Goal: Task Accomplishment & Management: Complete application form

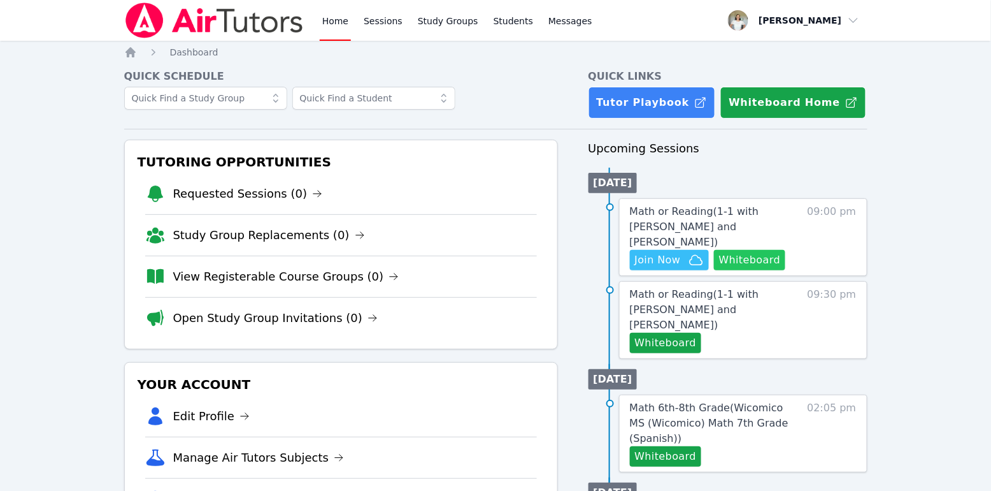
click at [748, 250] on button "Whiteboard" at bounding box center [750, 260] width 72 height 20
click at [661, 333] on button "Whiteboard" at bounding box center [666, 343] width 72 height 20
click at [695, 252] on icon "button" at bounding box center [696, 259] width 15 height 15
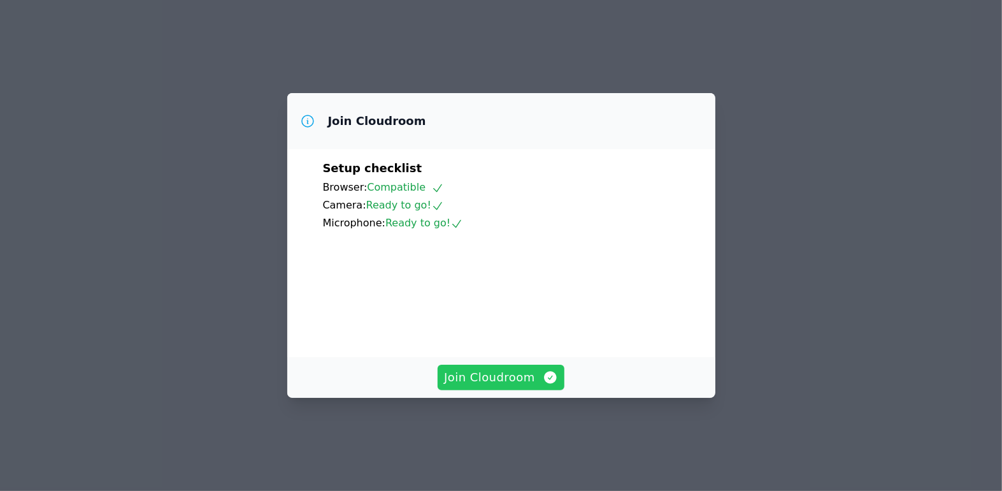
click at [510, 390] on button "Join Cloudroom" at bounding box center [501, 376] width 127 height 25
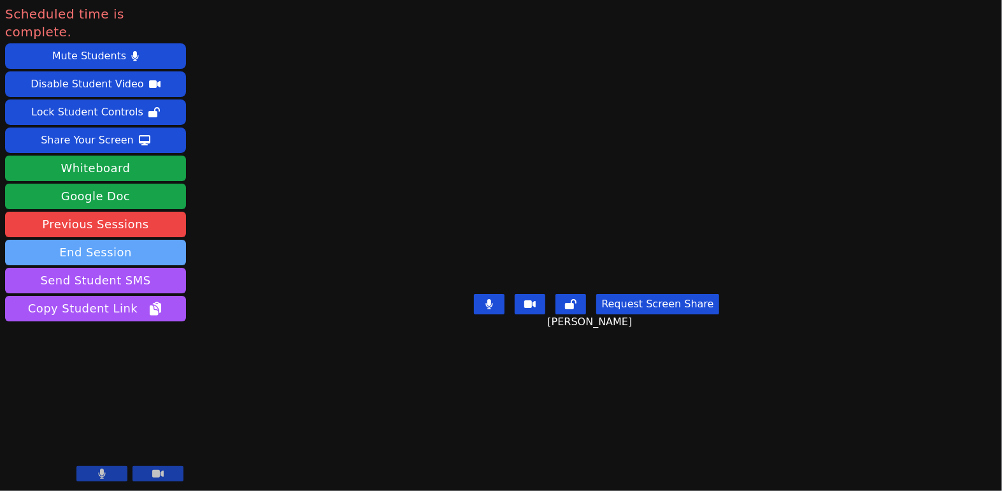
click at [97, 240] on button "End Session" at bounding box center [95, 252] width 181 height 25
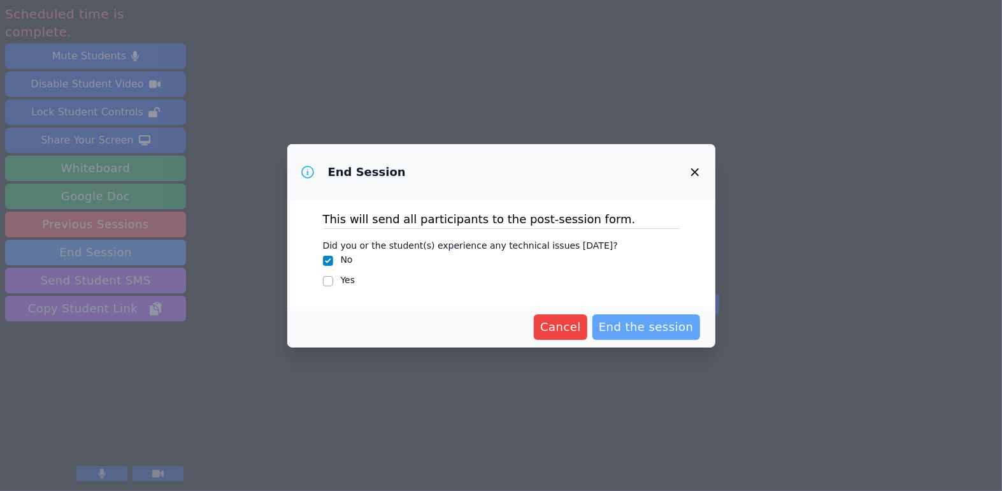
click at [619, 325] on span "End the session" at bounding box center [646, 327] width 95 height 18
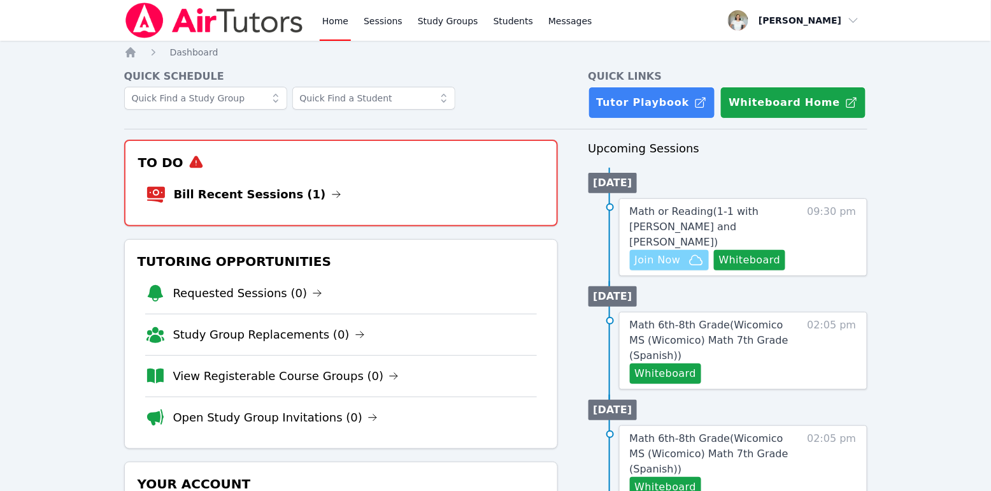
click at [667, 252] on span "Join Now" at bounding box center [658, 259] width 46 height 15
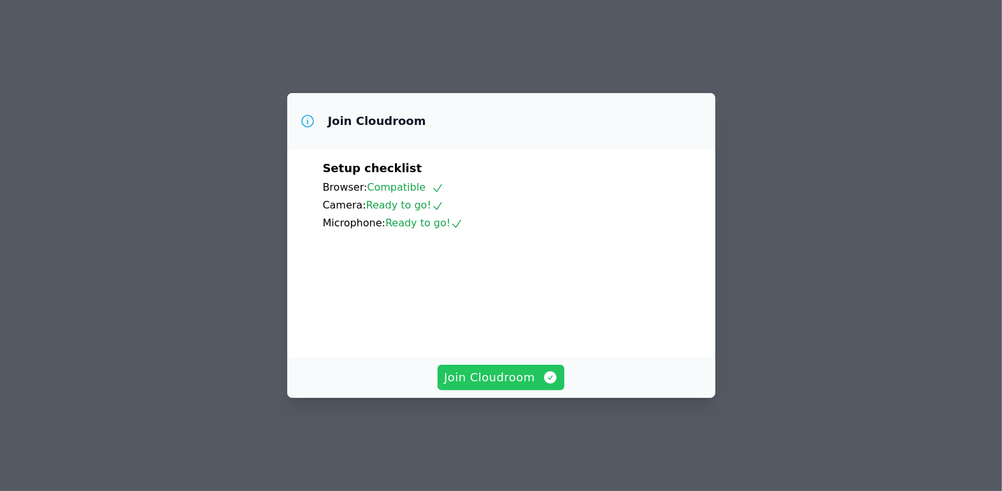
click at [524, 386] on button "Join Cloudroom" at bounding box center [501, 376] width 127 height 25
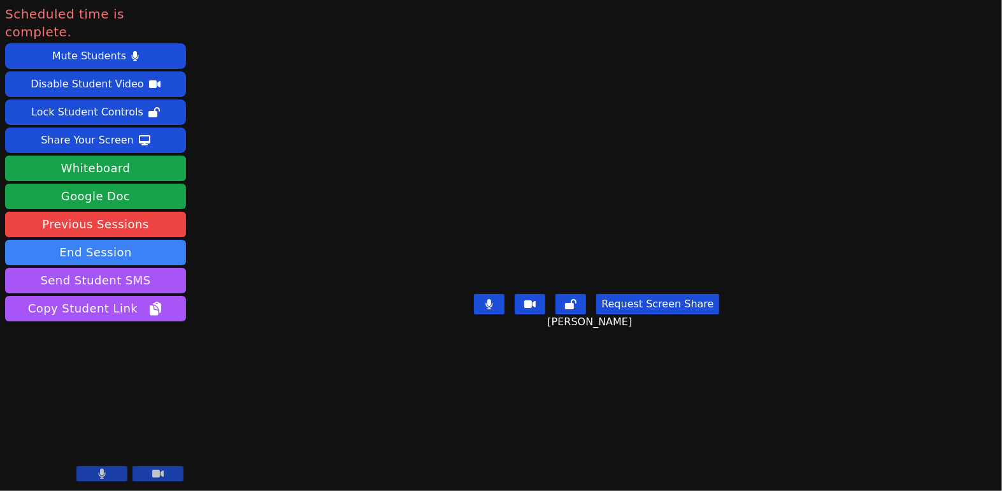
click at [287, 369] on div "Scheduled time is complete. Mute Students Disable Student Video Lock Student Co…" at bounding box center [501, 245] width 1002 height 491
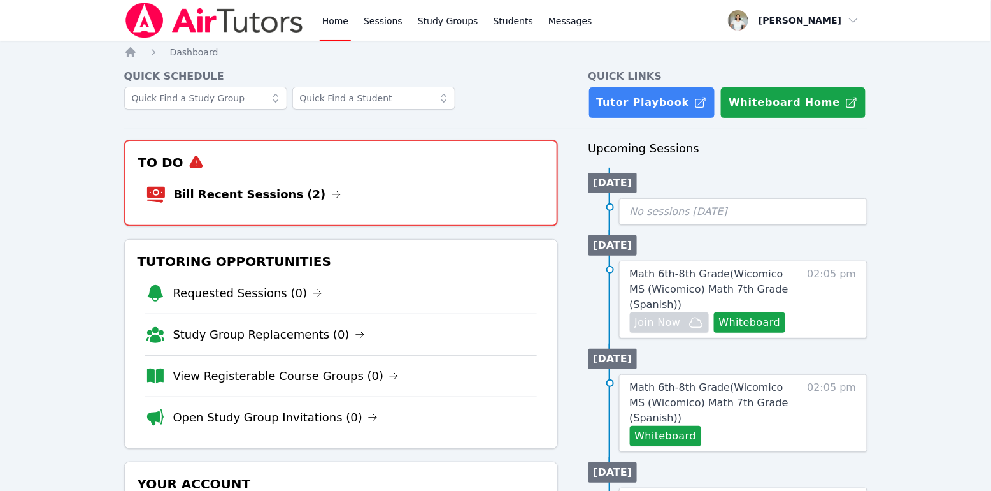
click at [241, 186] on link "Bill Recent Sessions (2)" at bounding box center [258, 194] width 168 height 18
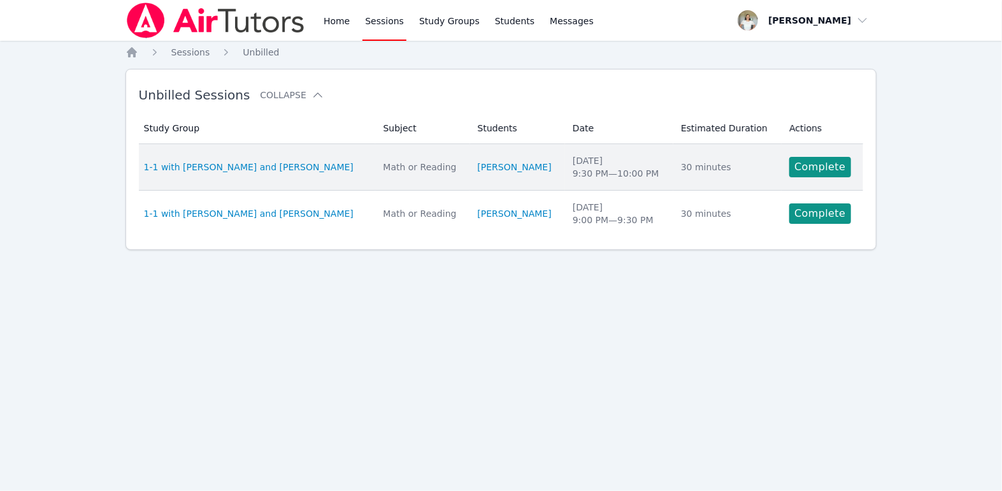
click at [791, 176] on td "Actions Complete" at bounding box center [823, 167] width 82 height 47
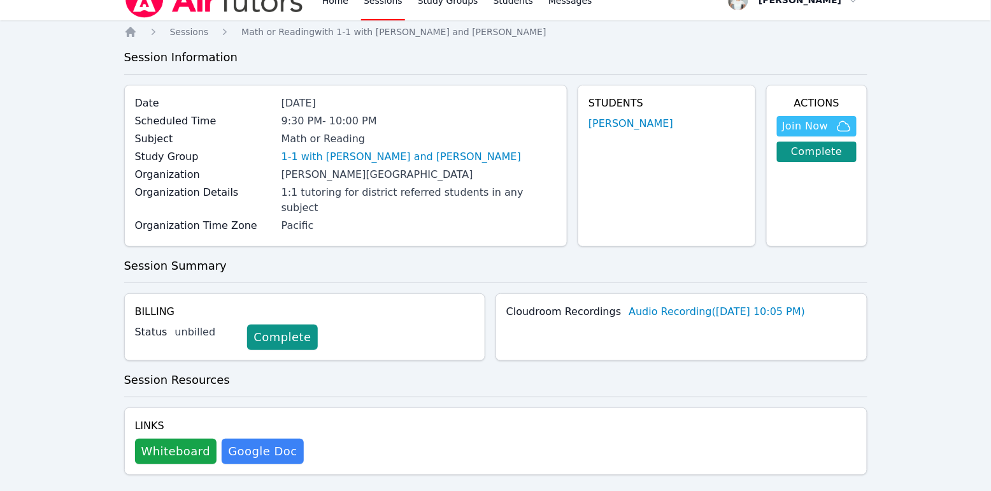
scroll to position [22, 0]
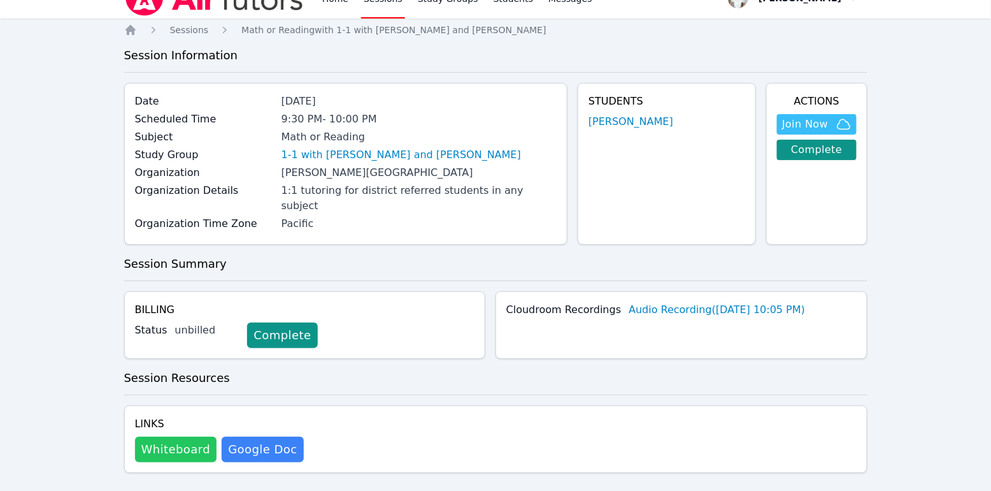
click at [177, 438] on button "Whiteboard" at bounding box center [176, 448] width 82 height 25
click at [293, 322] on link "Complete" at bounding box center [282, 334] width 70 height 25
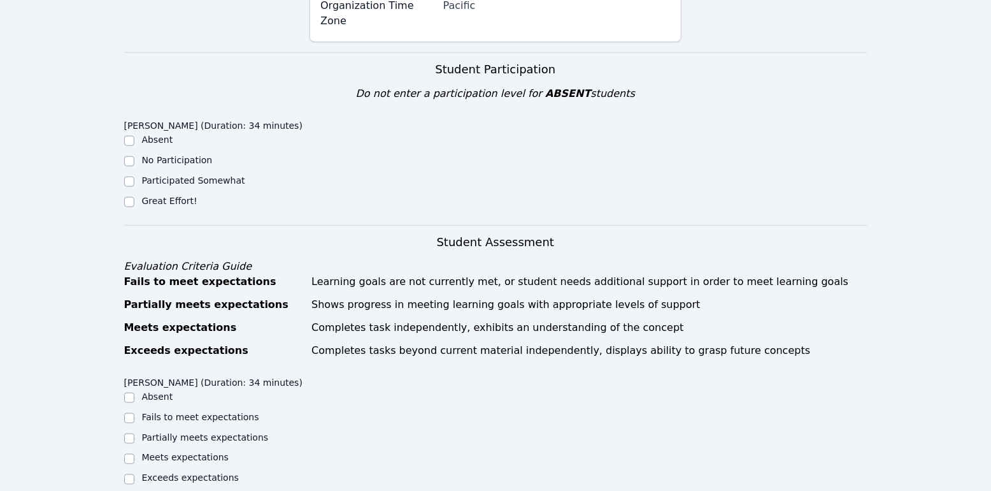
scroll to position [223, 0]
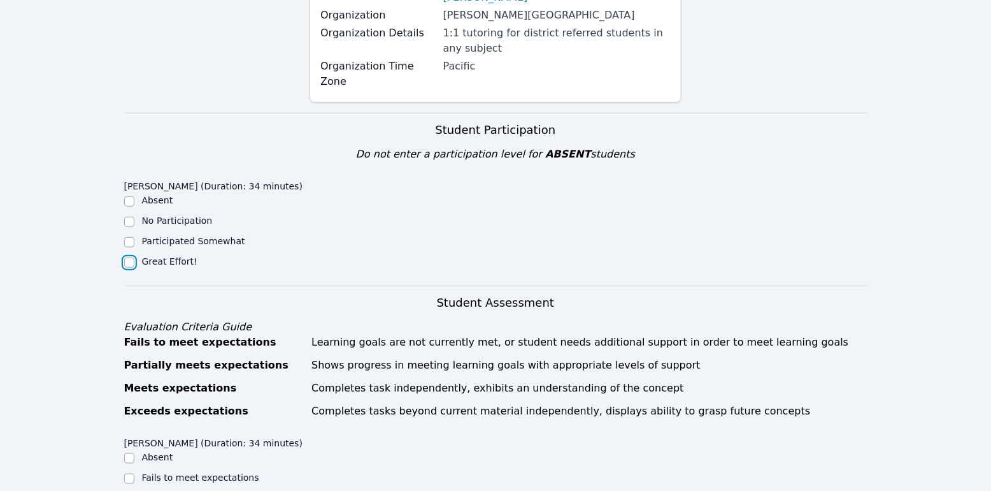
click at [124, 257] on input "Great Effort!" at bounding box center [129, 262] width 10 height 10
checkbox input "true"
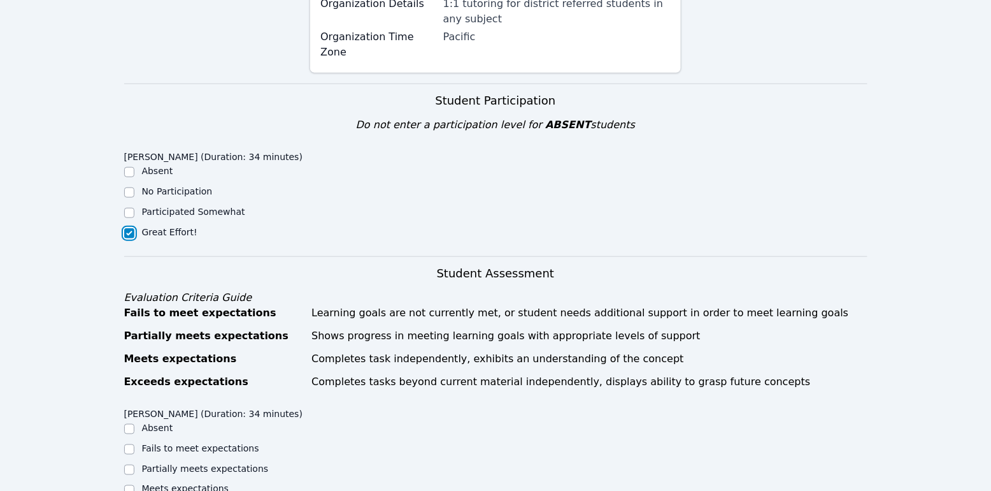
scroll to position [355, 0]
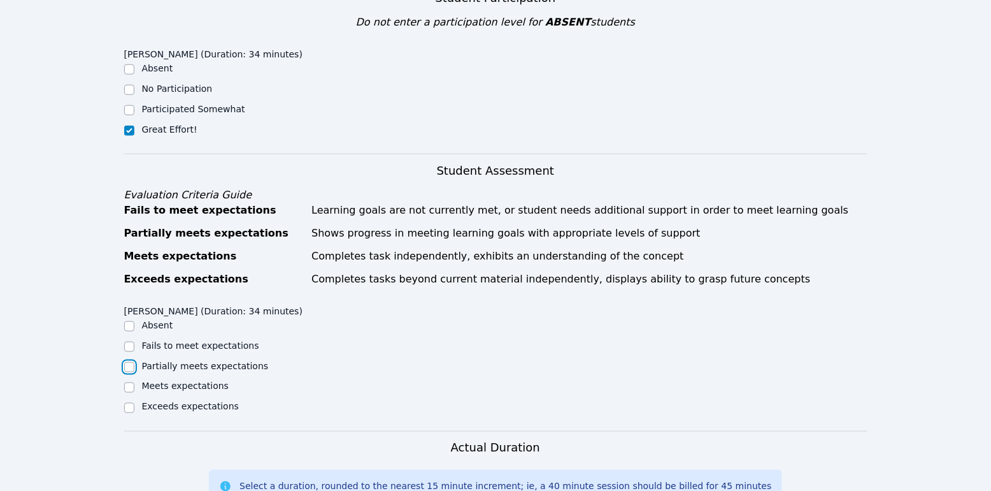
click at [131, 362] on input "Partially meets expectations" at bounding box center [129, 367] width 10 height 10
checkbox input "true"
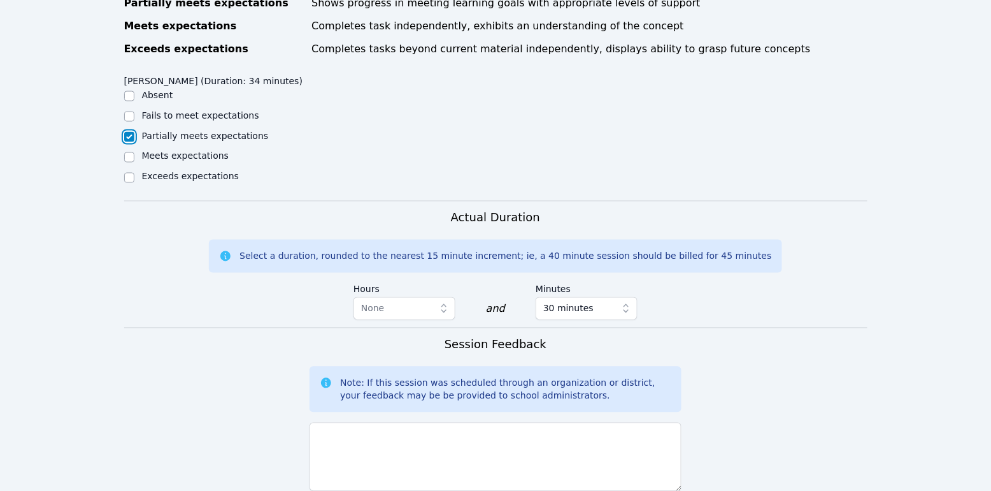
scroll to position [617, 0]
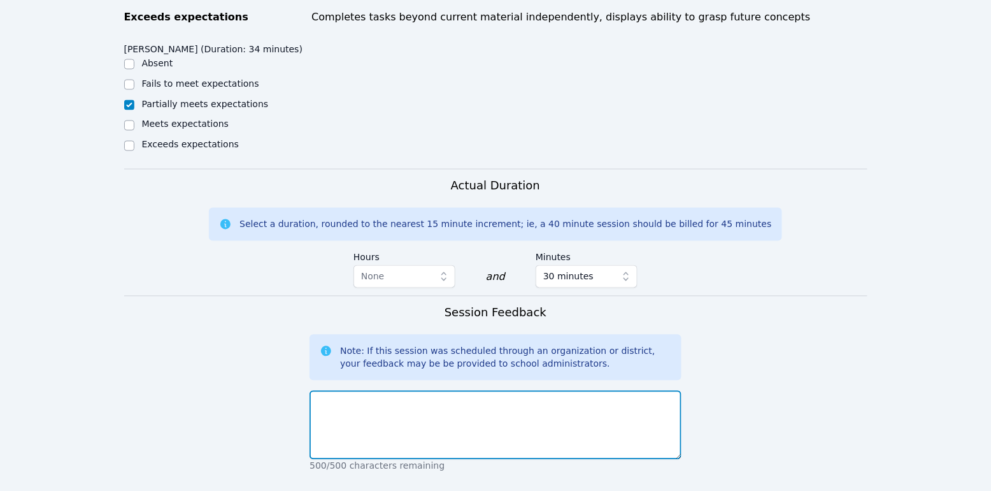
click at [409, 391] on textarea at bounding box center [496, 425] width 372 height 69
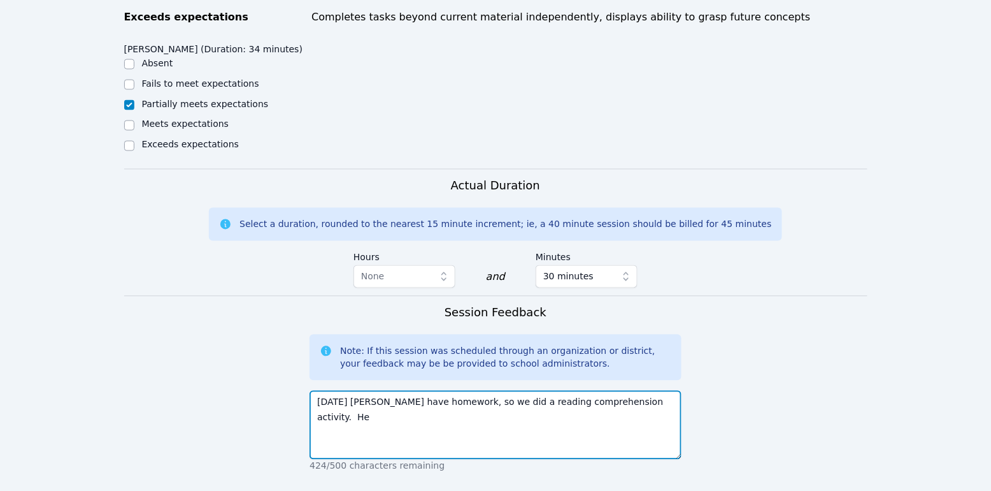
click at [370, 391] on textarea "[DATE] [PERSON_NAME] have homework, so we did a reading comprehension activity.…" at bounding box center [496, 425] width 372 height 69
click at [650, 391] on textarea "[DATE] [PERSON_NAME] didn't have homework, so we did a reading comprehension ac…" at bounding box center [496, 425] width 372 height 69
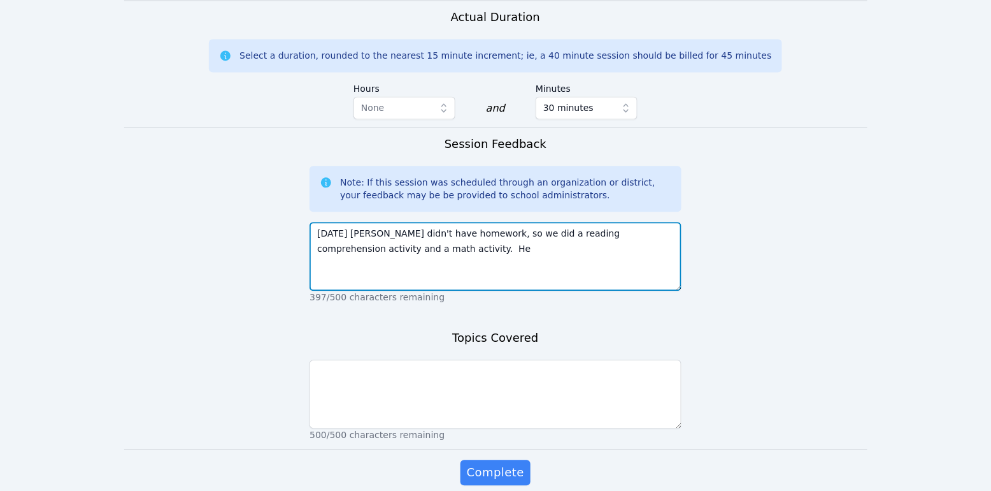
scroll to position [808, 0]
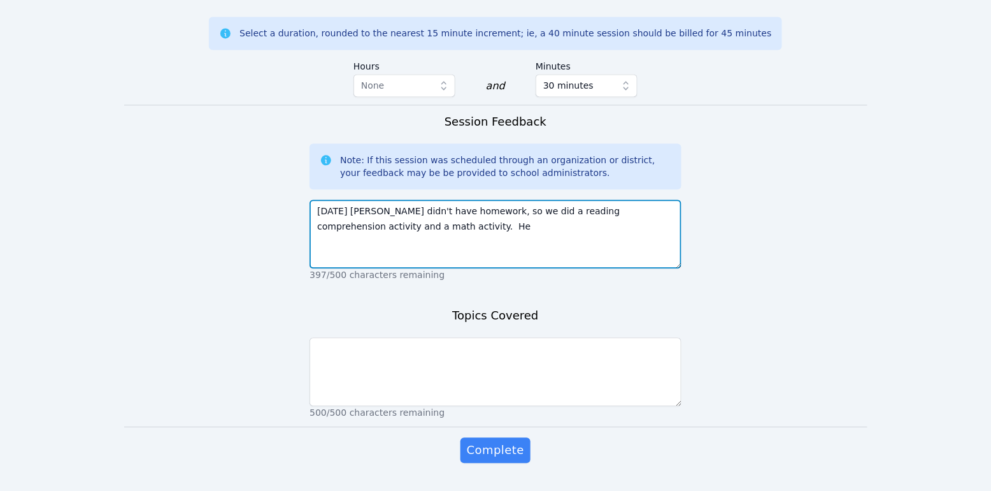
click at [461, 199] on textarea "[DATE] [PERSON_NAME] didn't have homework, so we did a reading comprehension ac…" at bounding box center [496, 233] width 372 height 69
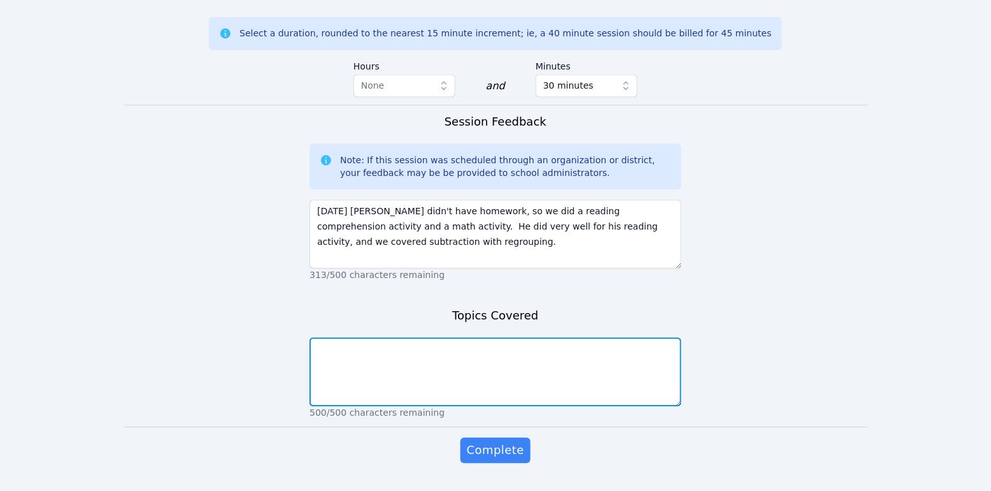
click at [387, 337] on textarea at bounding box center [496, 371] width 372 height 69
click at [388, 337] on textarea at bounding box center [496, 371] width 372 height 69
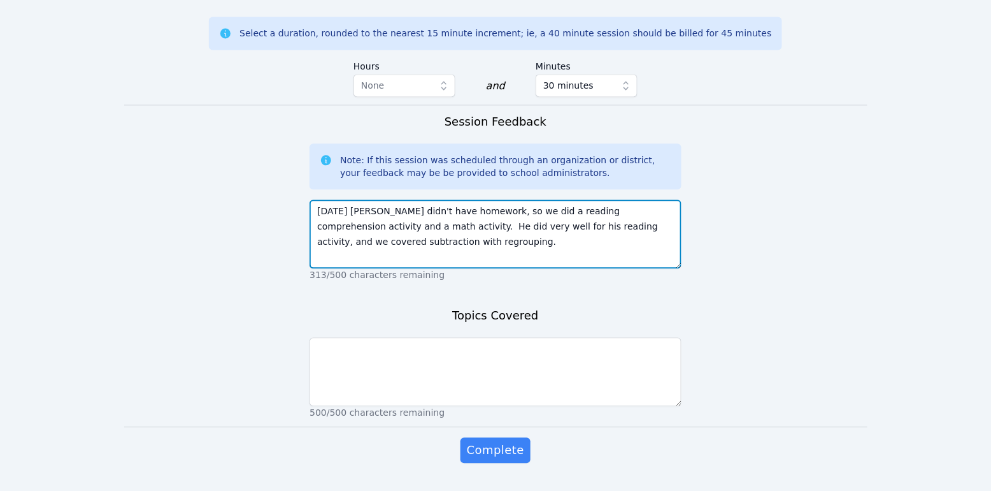
click at [408, 208] on textarea "[DATE] [PERSON_NAME] didn't have homework, so we did a reading comprehension ac…" at bounding box center [496, 233] width 372 height 69
drag, startPoint x: 346, startPoint y: 226, endPoint x: 358, endPoint y: 226, distance: 12.1
click at [357, 226] on textarea "[DATE] [PERSON_NAME] didn't have homework, so we did a reading comprehension ac…" at bounding box center [496, 233] width 372 height 69
click at [363, 225] on textarea "[DATE] [PERSON_NAME] didn't have homework, so we did a reading comprehension ac…" at bounding box center [496, 233] width 372 height 69
drag, startPoint x: 378, startPoint y: 220, endPoint x: 339, endPoint y: 225, distance: 39.1
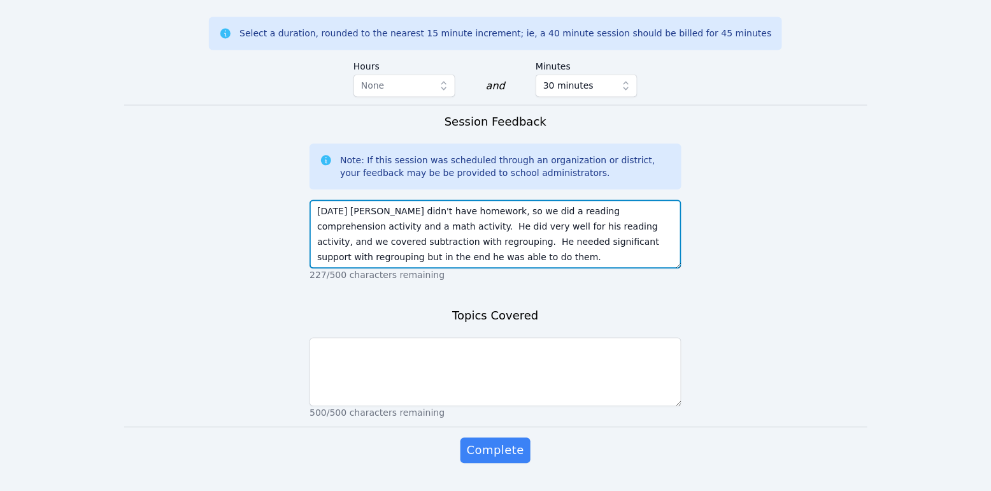
click at [339, 225] on textarea "[DATE] [PERSON_NAME] didn't have homework, so we did a reading comprehension ac…" at bounding box center [496, 233] width 372 height 69
click at [330, 229] on textarea "[DATE] [PERSON_NAME] didn't have homework, so we did a reading comprehension ac…" at bounding box center [496, 233] width 372 height 69
type textarea "[DATE] [PERSON_NAME] didn't have homework, so we did a reading comprehension ac…"
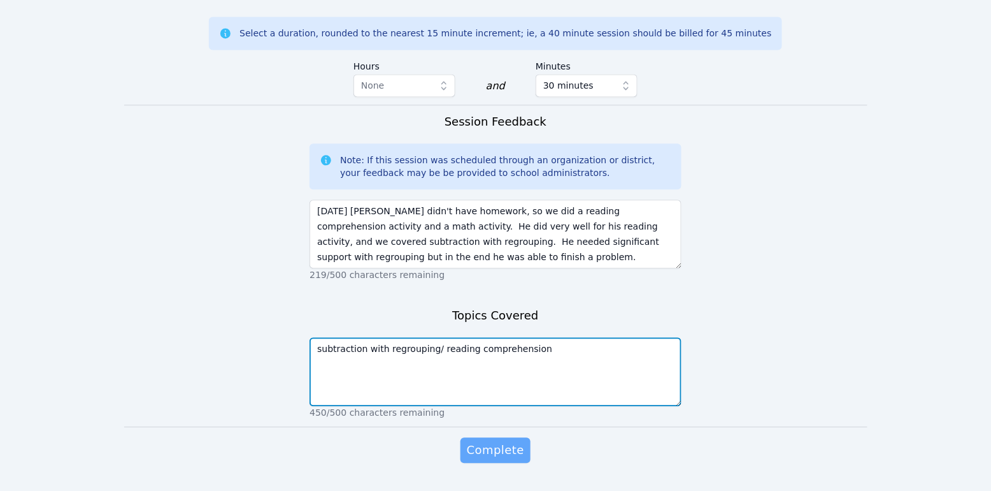
type textarea "subtraction with regrouping/ reading comprehension"
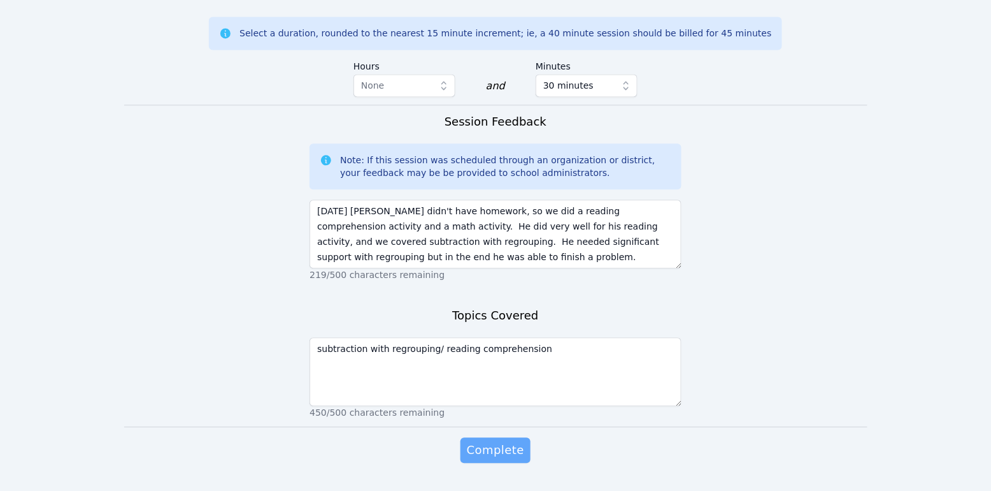
click at [493, 441] on span "Complete" at bounding box center [495, 450] width 57 height 18
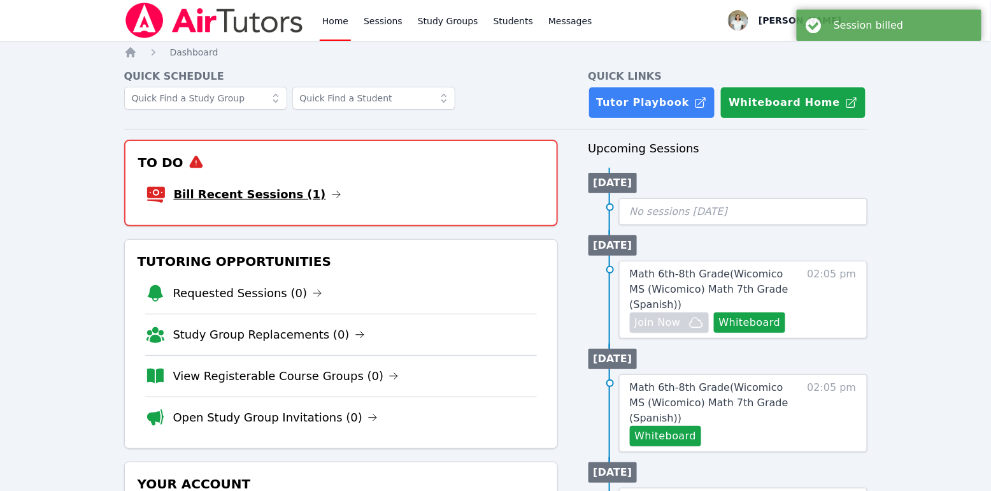
click at [280, 198] on link "Bill Recent Sessions (1)" at bounding box center [258, 194] width 168 height 18
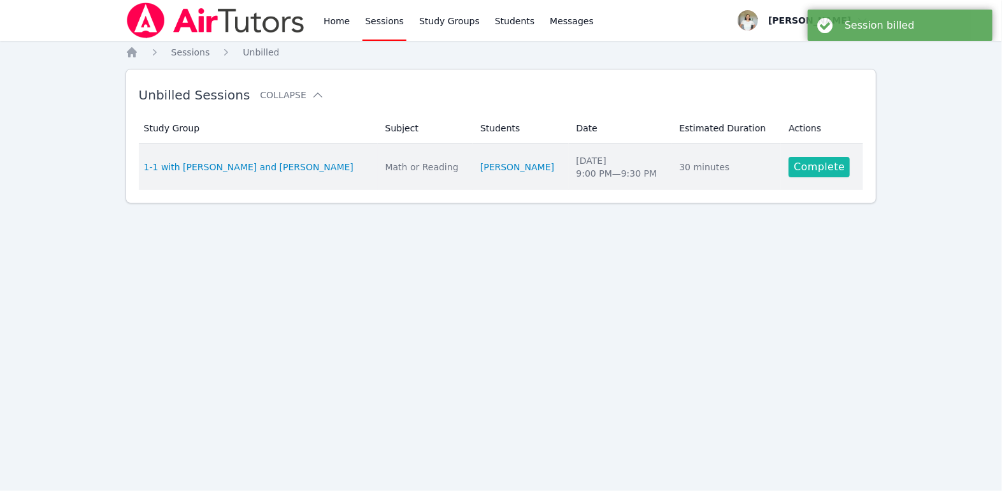
click at [833, 175] on link "Complete" at bounding box center [819, 167] width 61 height 20
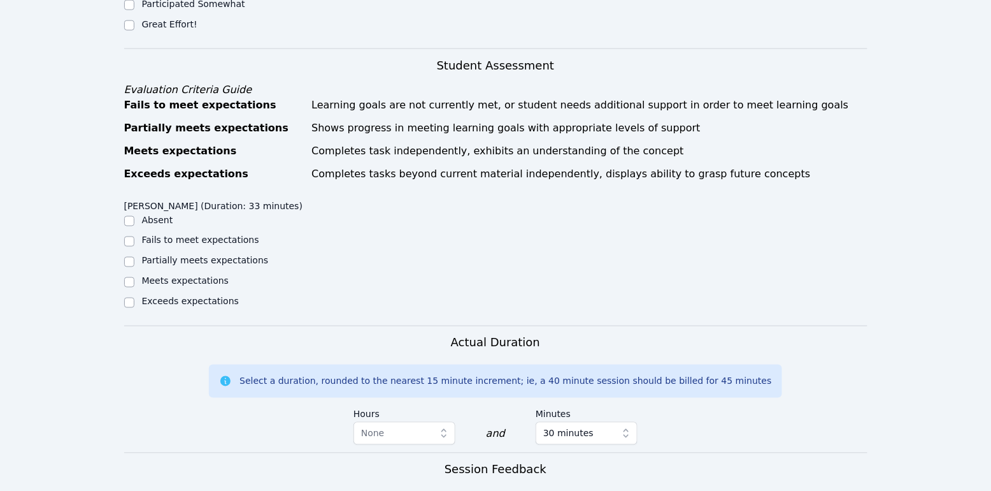
scroll to position [573, 0]
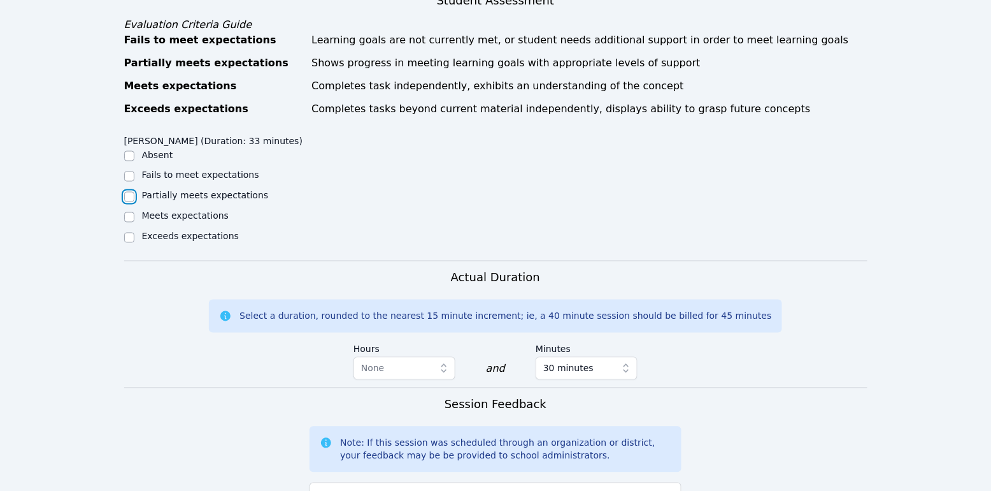
click at [127, 192] on input "Partially meets expectations" at bounding box center [129, 197] width 10 height 10
checkbox input "true"
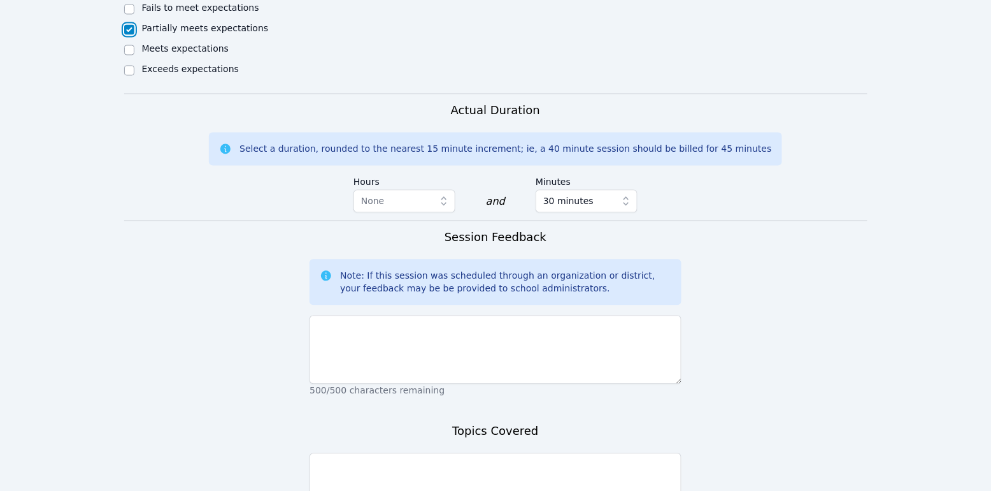
scroll to position [782, 0]
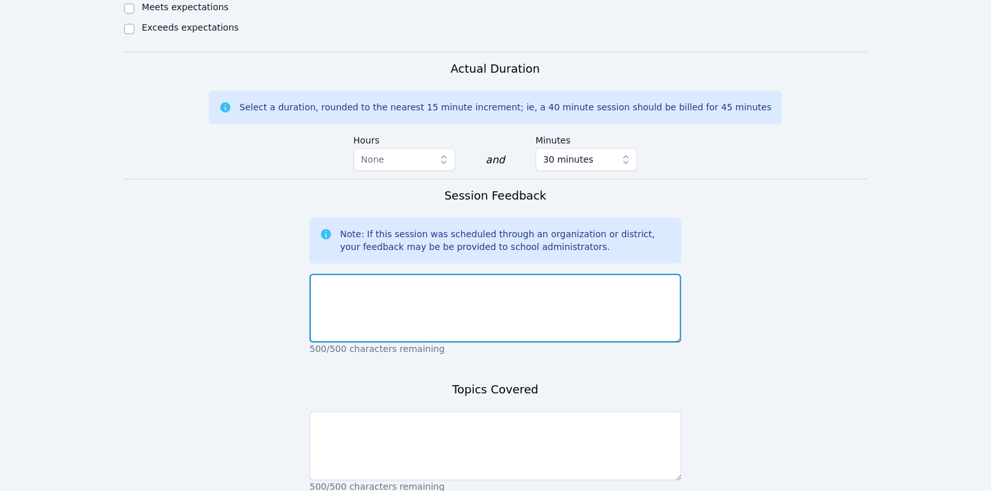
click at [437, 284] on textarea at bounding box center [496, 307] width 372 height 69
type textarea "T"
click at [419, 273] on textarea "[DATE] we wroed on" at bounding box center [496, 307] width 372 height 69
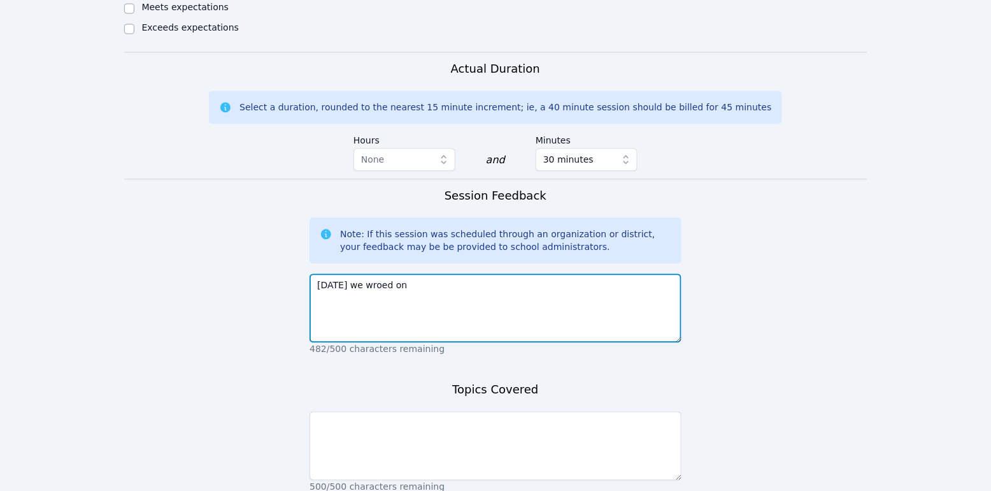
click at [408, 273] on textarea "[DATE] we wroed on" at bounding box center [496, 307] width 372 height 69
click at [483, 273] on textarea "[DATE] we worked on multiples of 6&12, y fractions in order" at bounding box center [496, 307] width 372 height 69
type textarea "[DATE] we worked on multiples of 6&12, and putting fractions in order"
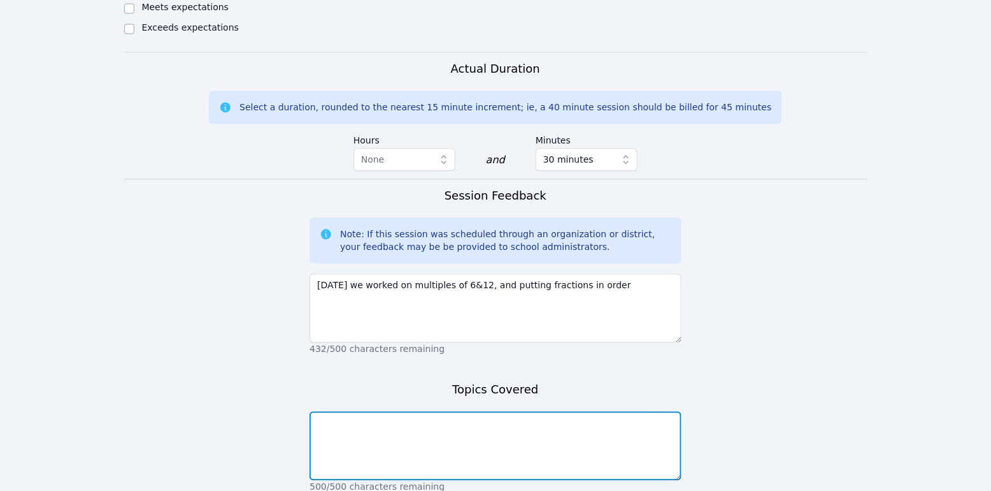
click at [553, 425] on textarea at bounding box center [496, 445] width 372 height 69
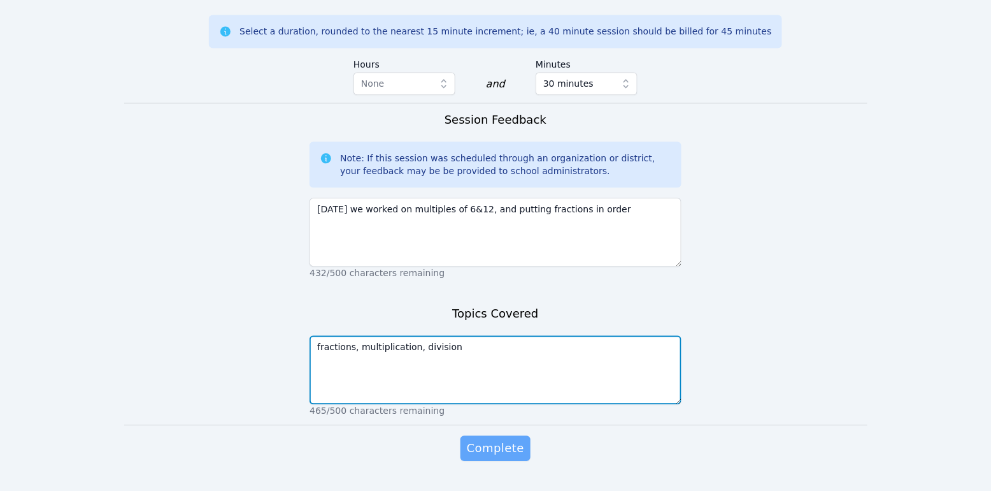
type textarea "fractions, multiplication, division"
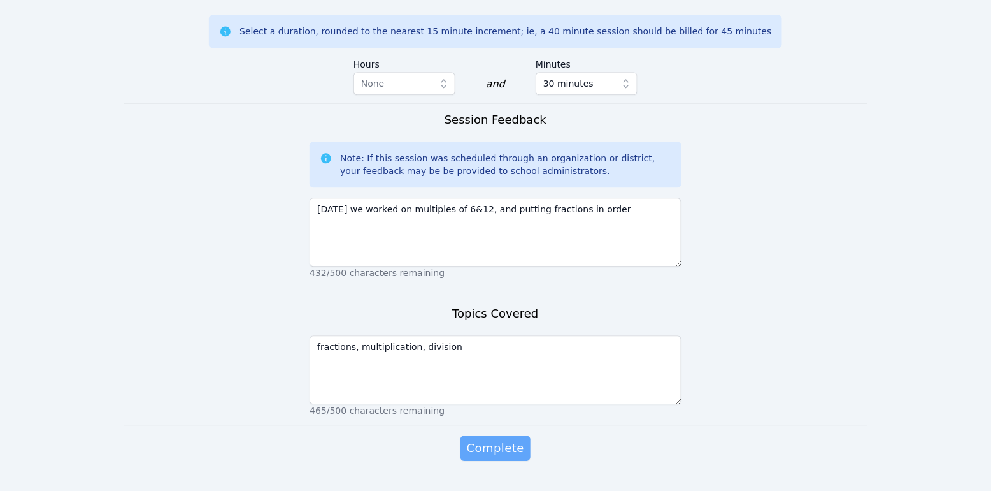
click at [527, 435] on button "Complete" at bounding box center [496, 447] width 70 height 25
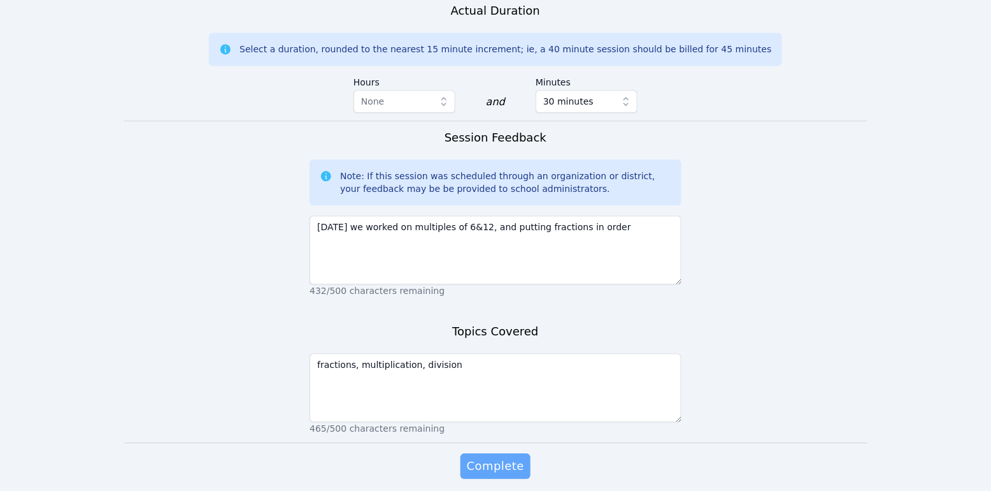
scroll to position [877, 0]
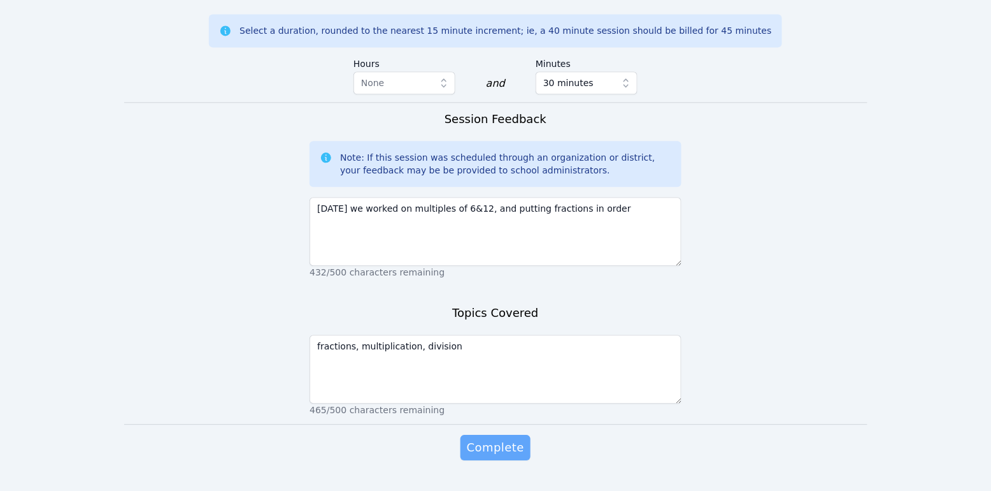
click at [501, 435] on button "Complete" at bounding box center [496, 447] width 70 height 25
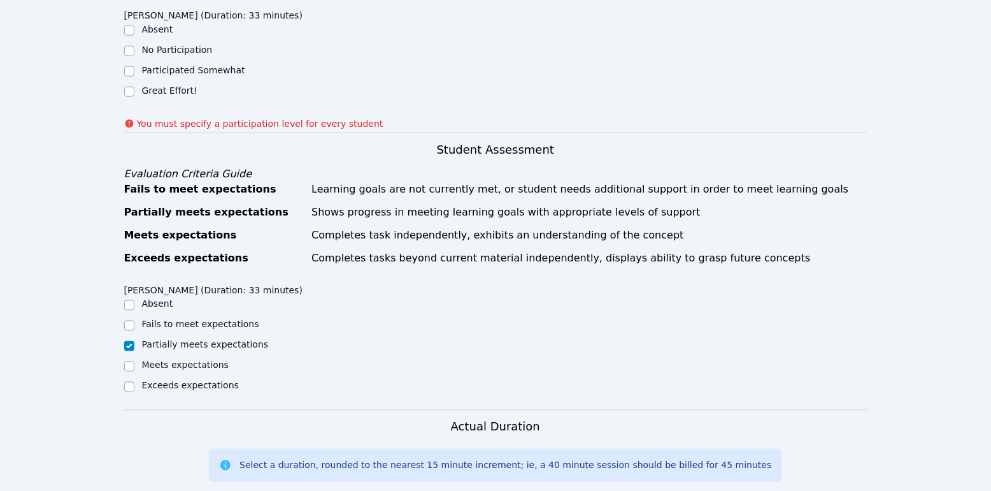
scroll to position [366, 0]
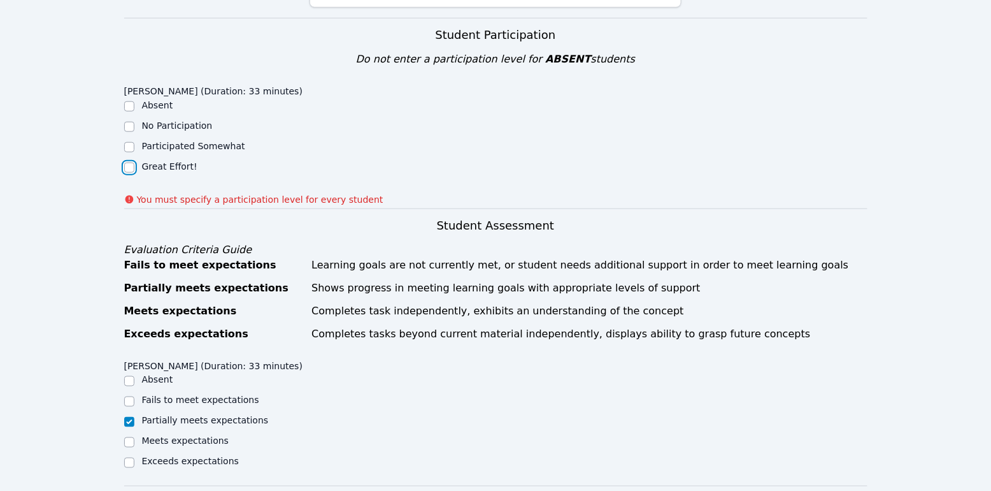
click at [126, 162] on input "Great Effort!" at bounding box center [129, 167] width 10 height 10
checkbox input "true"
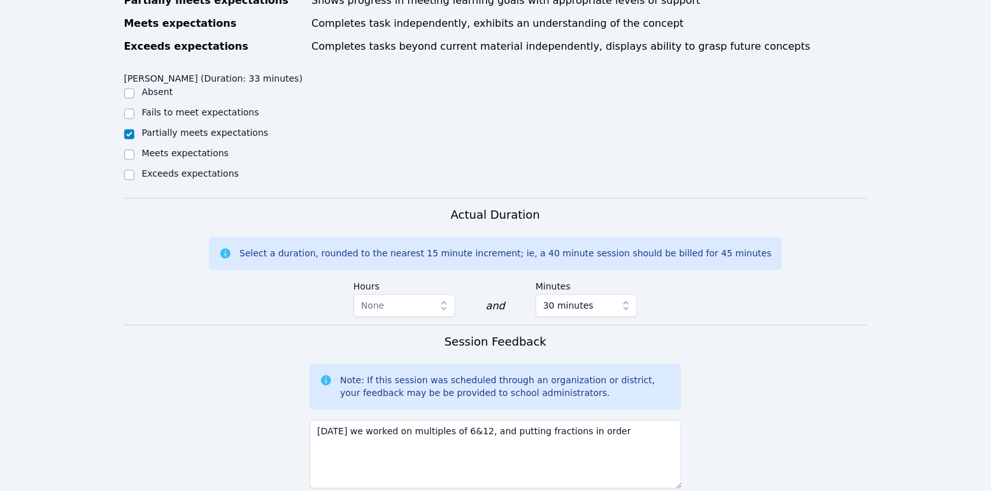
scroll to position [877, 0]
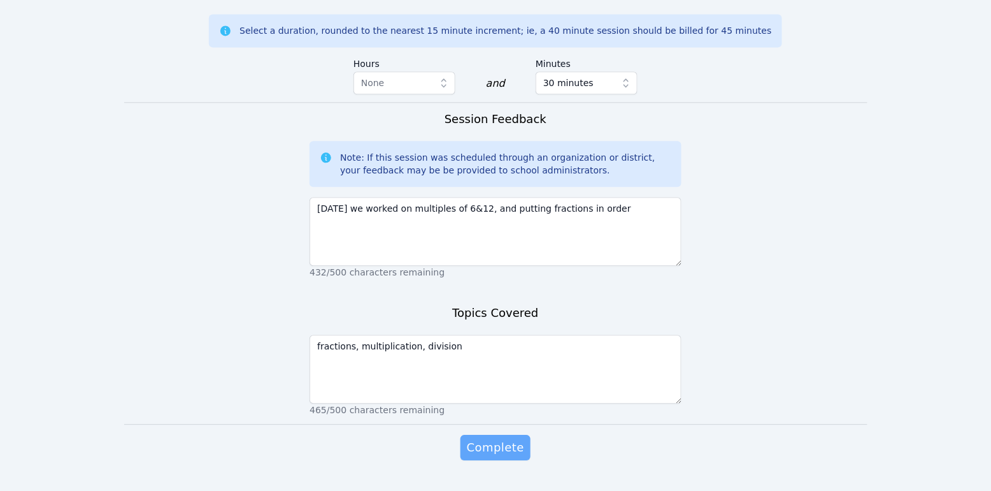
click at [481, 438] on span "Complete" at bounding box center [495, 447] width 57 height 18
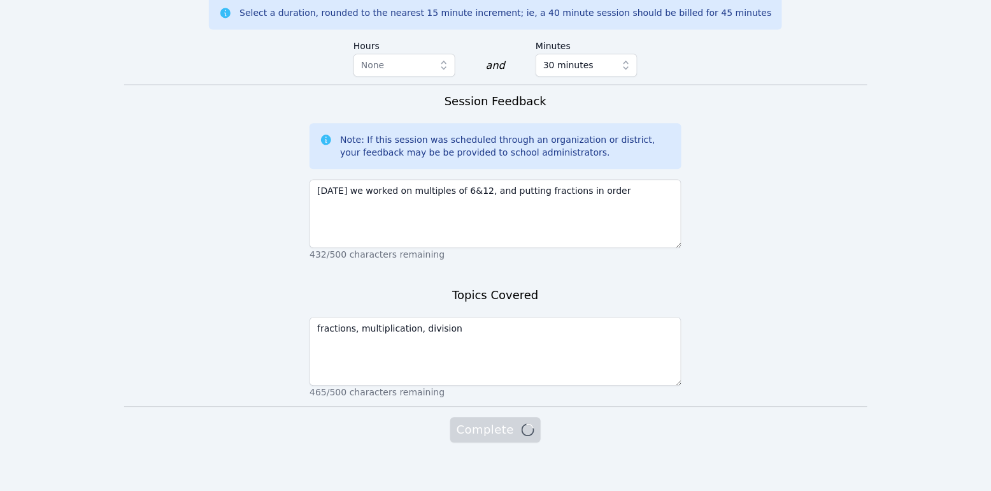
scroll to position [858, 0]
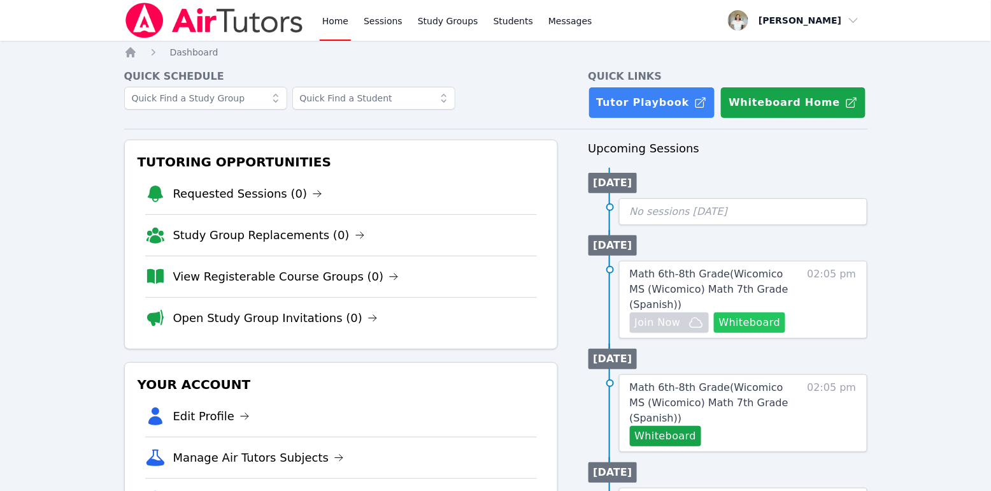
click at [772, 321] on button "Whiteboard" at bounding box center [750, 322] width 72 height 20
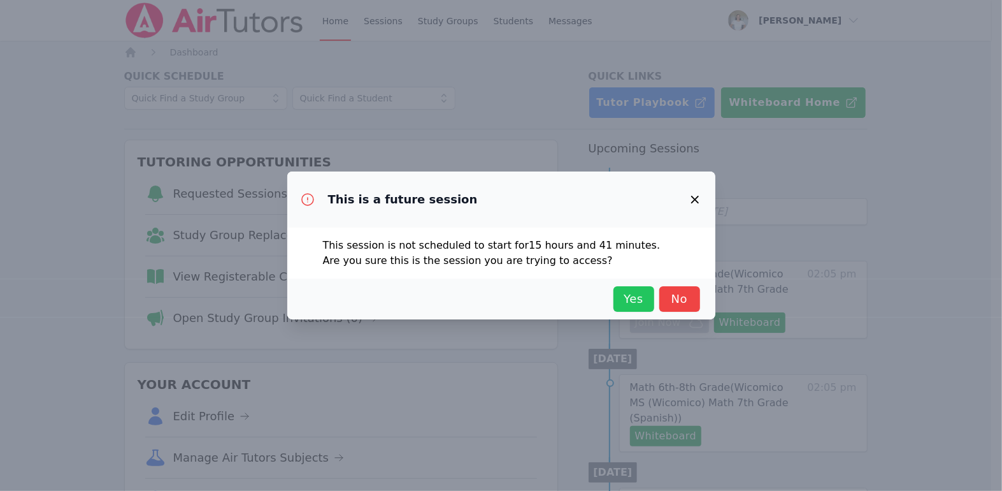
click at [618, 304] on button "Yes" at bounding box center [634, 298] width 41 height 25
